Goal: Obtain resource: Download file/media

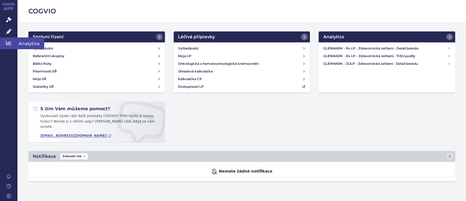
click at [11, 45] on icon at bounding box center [8, 42] width 5 height 5
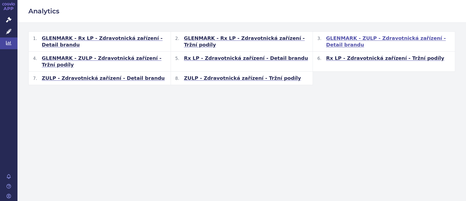
click at [347, 38] on span "GLENMARK - ZULP - Zdravotnická zařízení - Detail brandu" at bounding box center [388, 41] width 125 height 13
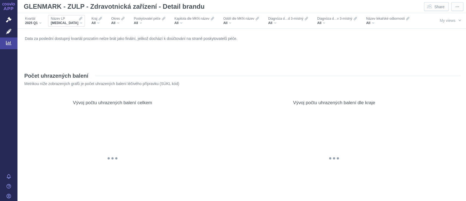
click at [72, 25] on div "Název LP [MEDICAL_DATA]" at bounding box center [66, 20] width 37 height 11
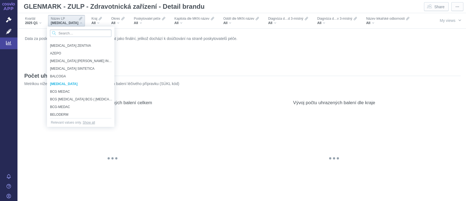
scroll to position [1671, 0]
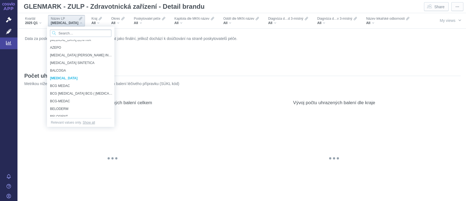
click at [87, 30] on input "Search attribute values" at bounding box center [80, 33] width 61 height 7
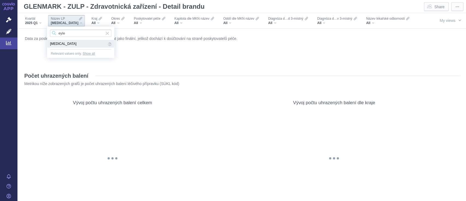
type input "eyle"
click at [90, 45] on span "[MEDICAL_DATA]" at bounding box center [78, 44] width 57 height 6
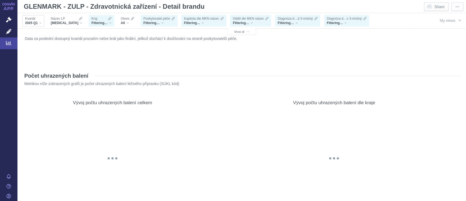
click at [40, 21] on div "2025 Q1" at bounding box center [33, 23] width 16 height 4
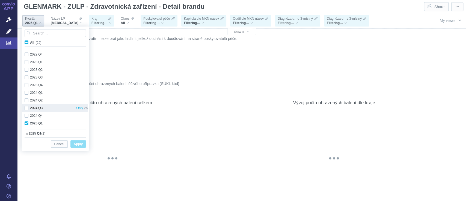
scroll to position [145, 0]
click at [26, 98] on div "2024 Q2 Only" at bounding box center [56, 100] width 69 height 8
checkbox input "true"
click at [28, 107] on div "2024 Q3 Only" at bounding box center [56, 107] width 69 height 8
checkbox input "true"
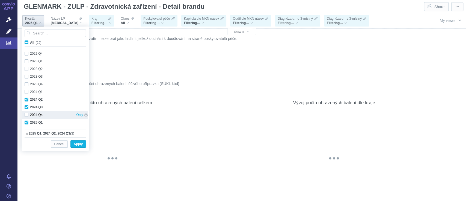
click at [28, 114] on div "2024 Q4 Only" at bounding box center [56, 115] width 69 height 8
checkbox input "true"
click at [85, 145] on button "Apply" at bounding box center [78, 143] width 16 height 7
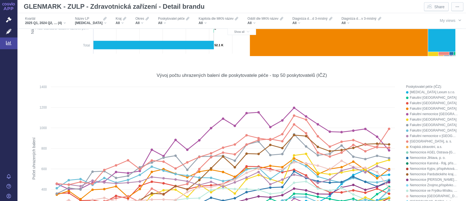
scroll to position [262, 0]
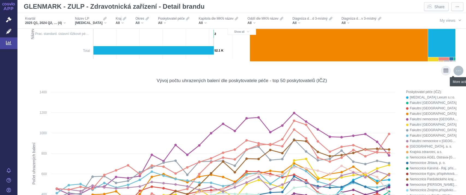
click at [454, 73] on div "More actions" at bounding box center [459, 71] width 10 height 10
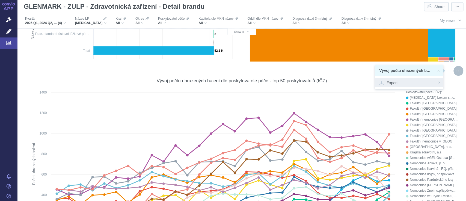
click at [420, 81] on span "Export" at bounding box center [409, 82] width 60 height 5
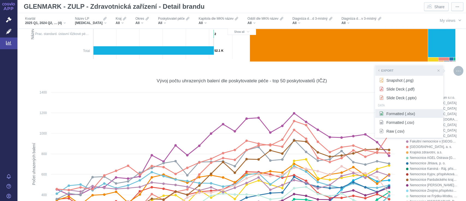
click at [408, 113] on span "Formatted (.xlsx)" at bounding box center [409, 113] width 60 height 5
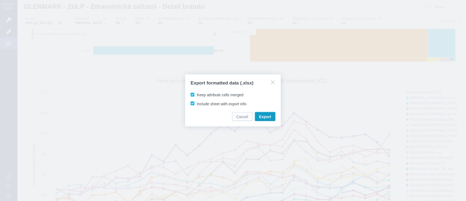
click at [269, 116] on span "Export" at bounding box center [265, 116] width 12 height 5
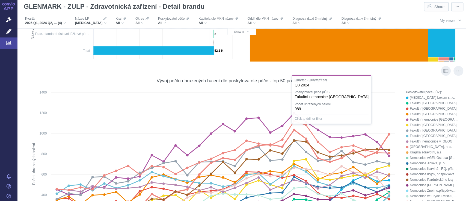
click at [385, 136] on icon at bounding box center [223, 175] width 332 height 91
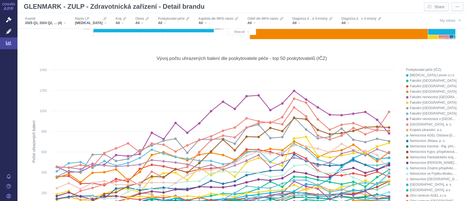
scroll to position [291, 0]
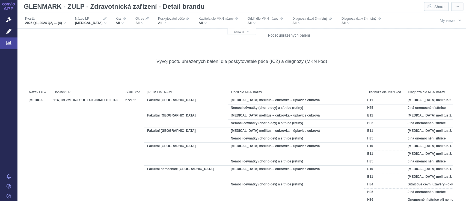
scroll to position [1119, 0]
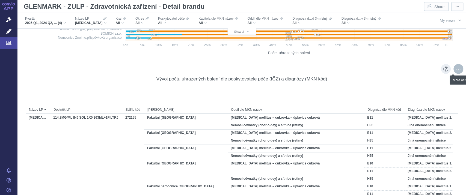
click at [456, 69] on div "More actions" at bounding box center [459, 69] width 10 height 10
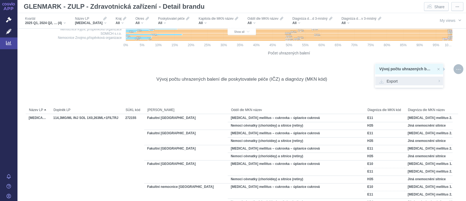
click at [422, 80] on span "Export" at bounding box center [409, 80] width 60 height 5
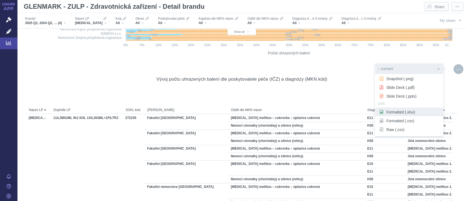
click at [407, 110] on span "Formatted (.xlsx)" at bounding box center [409, 111] width 60 height 5
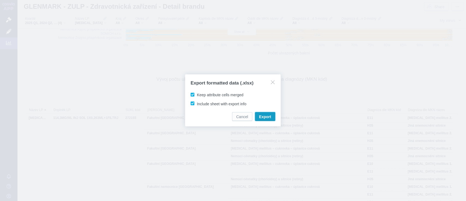
click at [269, 118] on span "Export" at bounding box center [265, 116] width 12 height 5
